Goal: Task Accomplishment & Management: Manage account settings

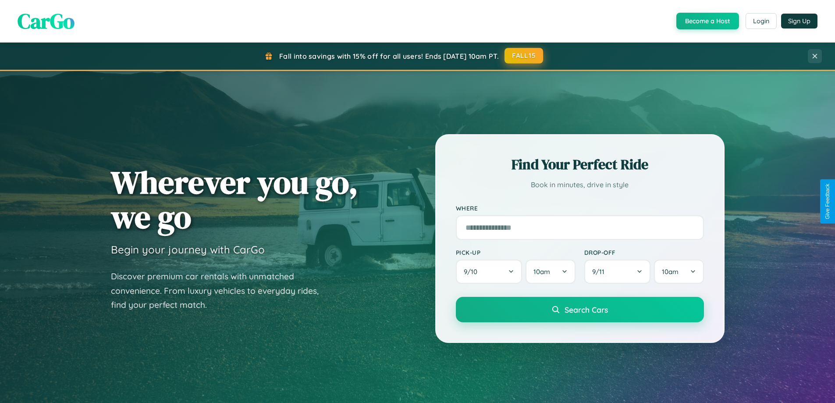
click at [524, 56] on button "FALL15" at bounding box center [523, 56] width 39 height 16
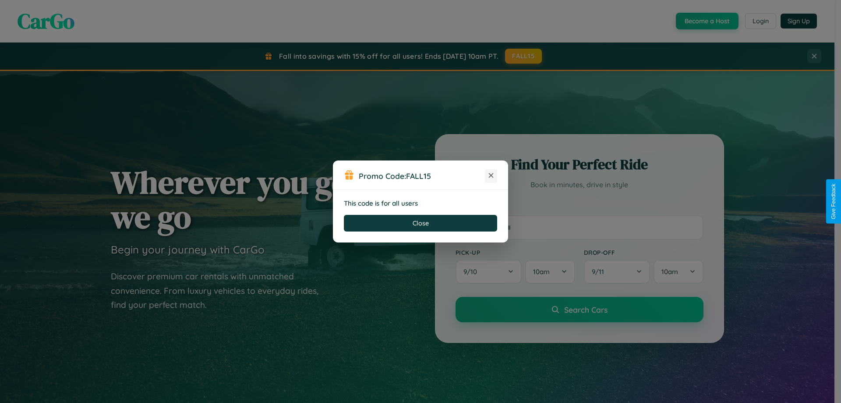
click at [491, 176] on icon at bounding box center [491, 175] width 9 height 9
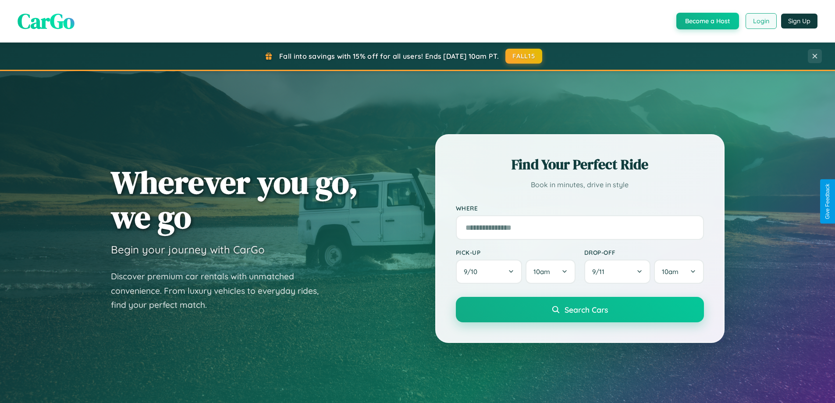
click at [760, 21] on button "Login" at bounding box center [760, 21] width 31 height 16
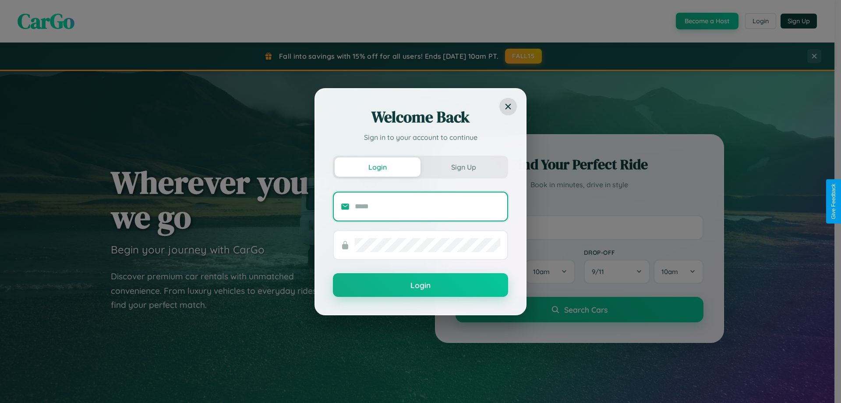
click at [428, 206] on input "text" at bounding box center [427, 206] width 145 height 14
type input "**********"
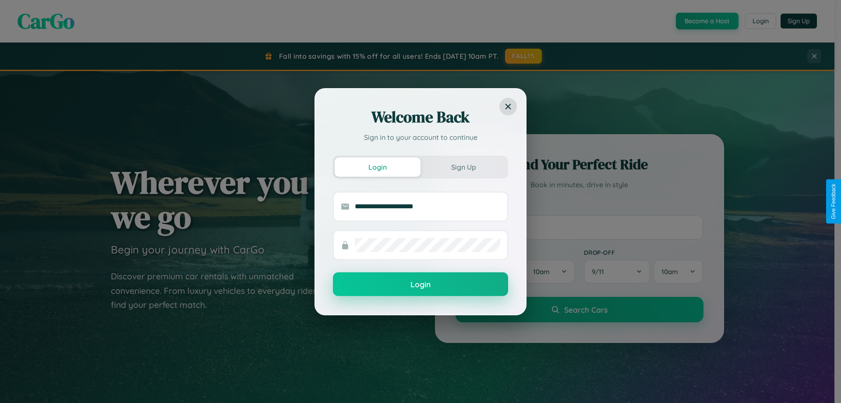
click at [421, 284] on button "Login" at bounding box center [420, 284] width 175 height 24
